Goal: Task Accomplishment & Management: Complete application form

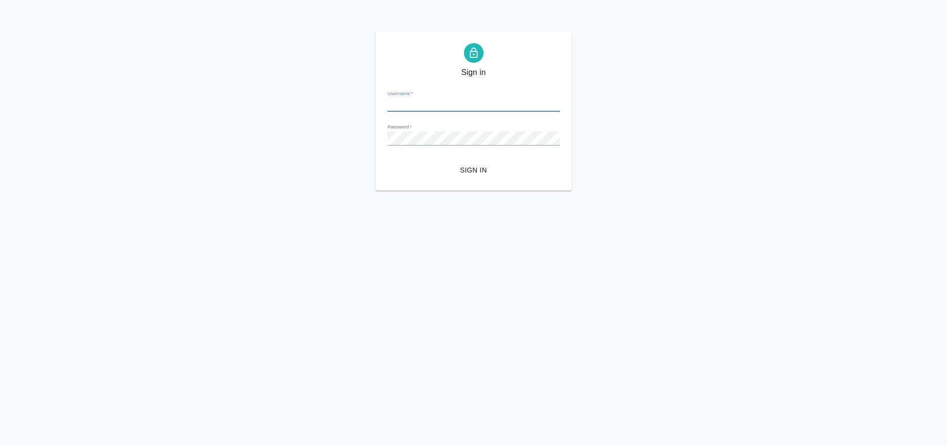
type input "[PERSON_NAME][EMAIL_ADDRESS][DOMAIN_NAME]"
click at [484, 170] on span "Sign in" at bounding box center [473, 170] width 157 height 12
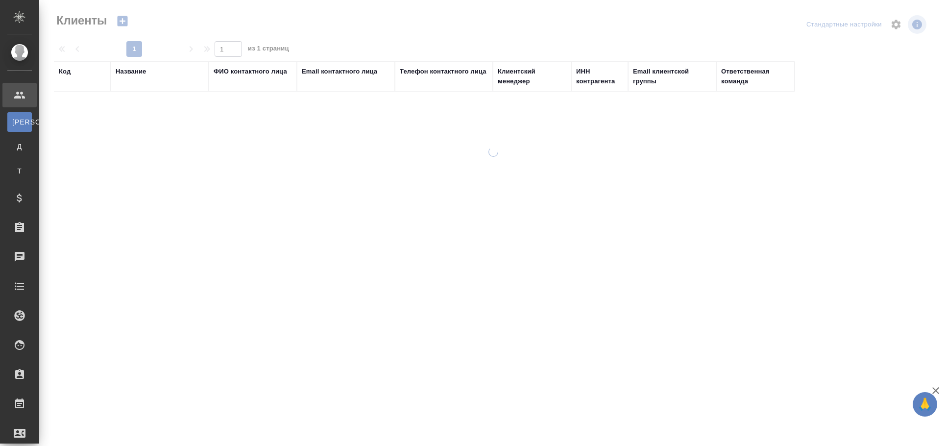
select select "RU"
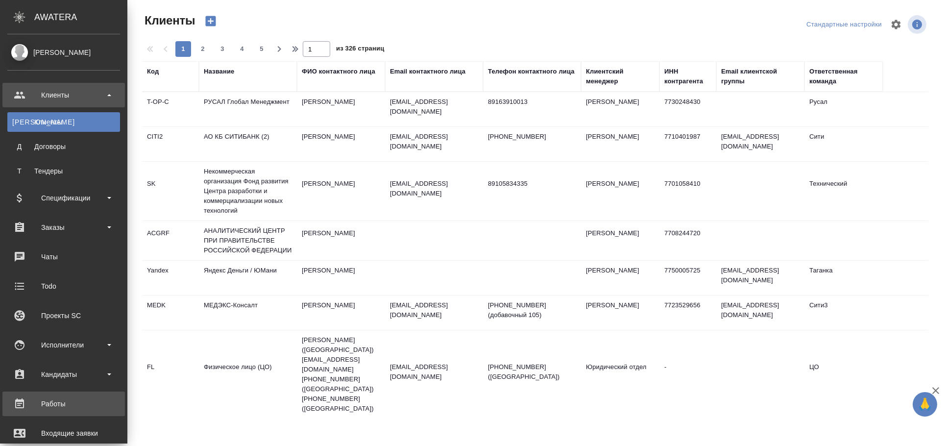
click at [35, 405] on div "Работы" at bounding box center [63, 403] width 113 height 15
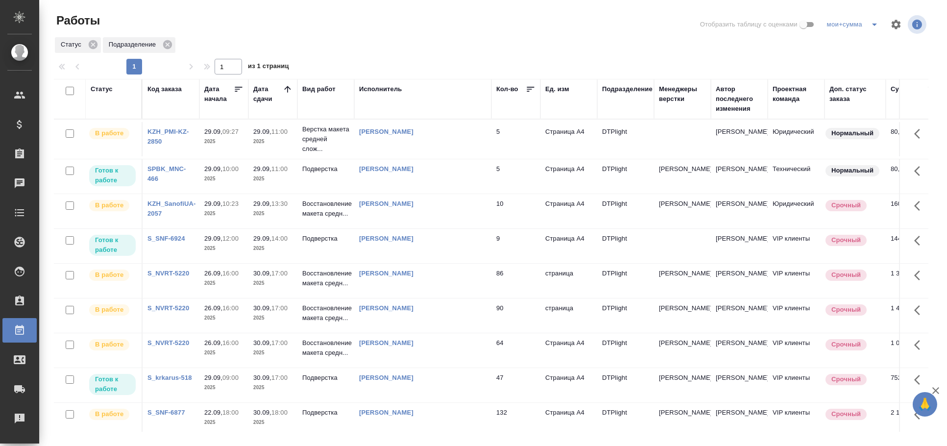
click at [442, 168] on div "[PERSON_NAME]" at bounding box center [422, 169] width 127 height 10
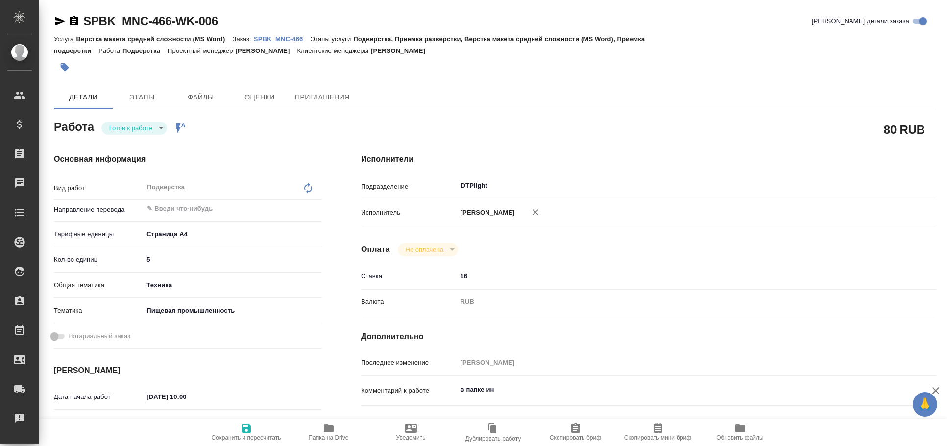
type textarea "x"
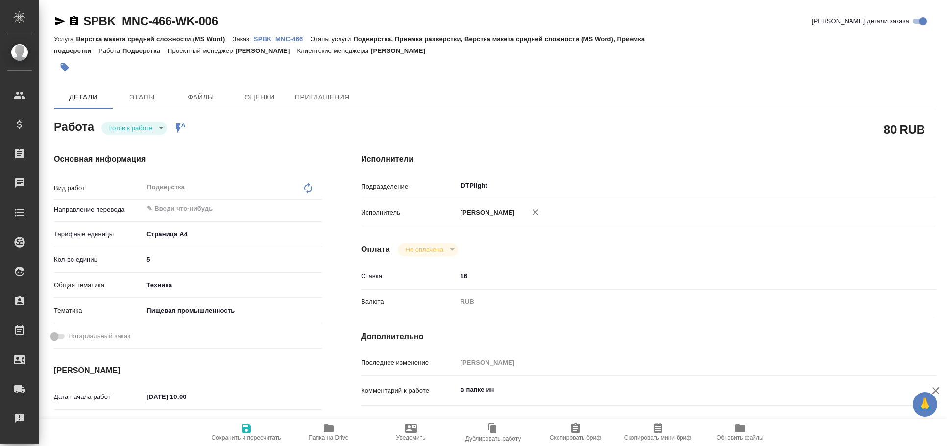
type textarea "x"
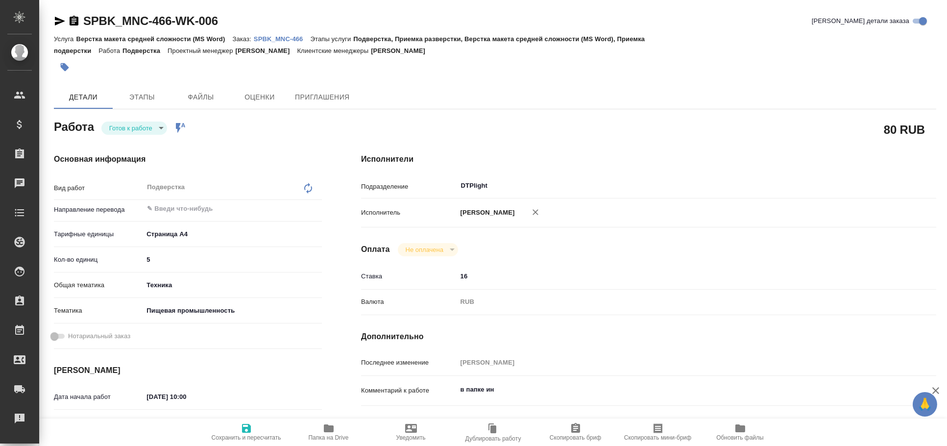
click at [58, 22] on icon "button" at bounding box center [60, 21] width 10 height 9
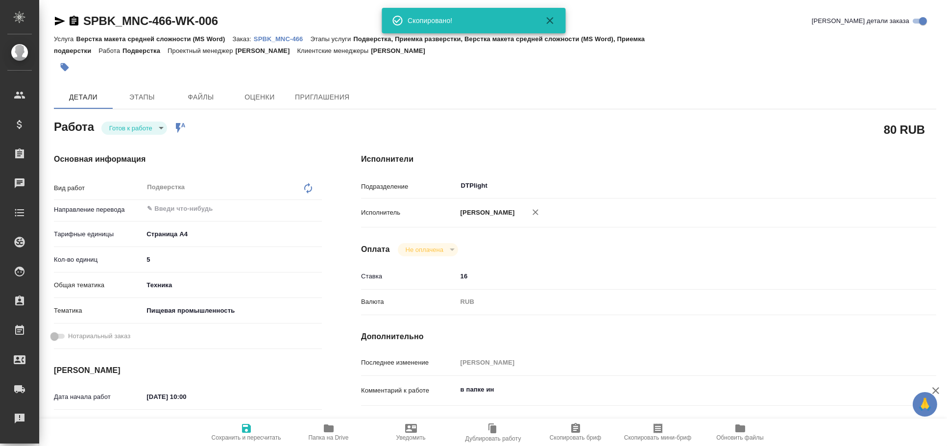
type textarea "x"
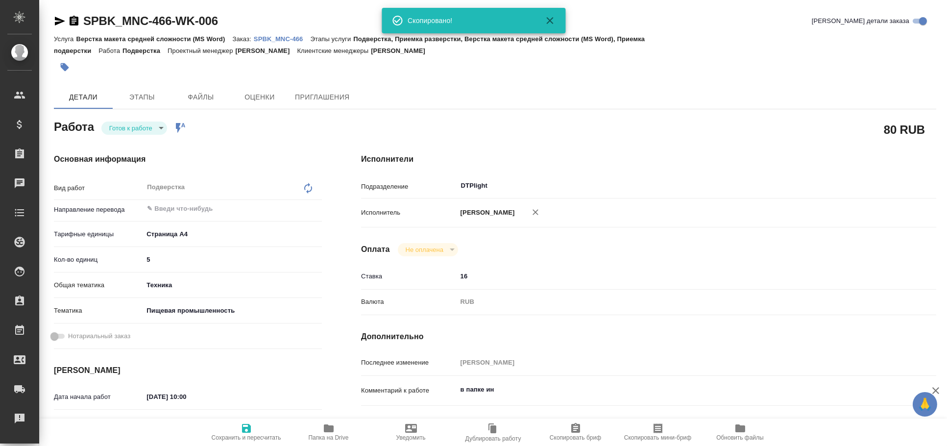
type textarea "x"
